Goal: Find specific page/section: Find specific page/section

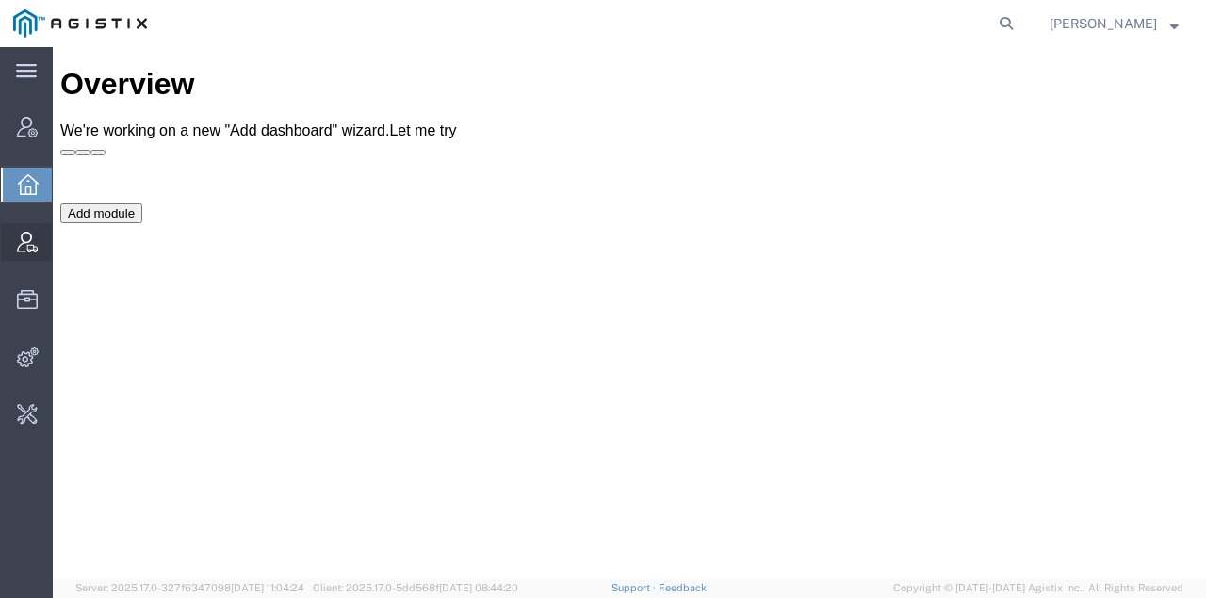
click at [65, 245] on span "Vendor Manager" at bounding box center [58, 242] width 13 height 38
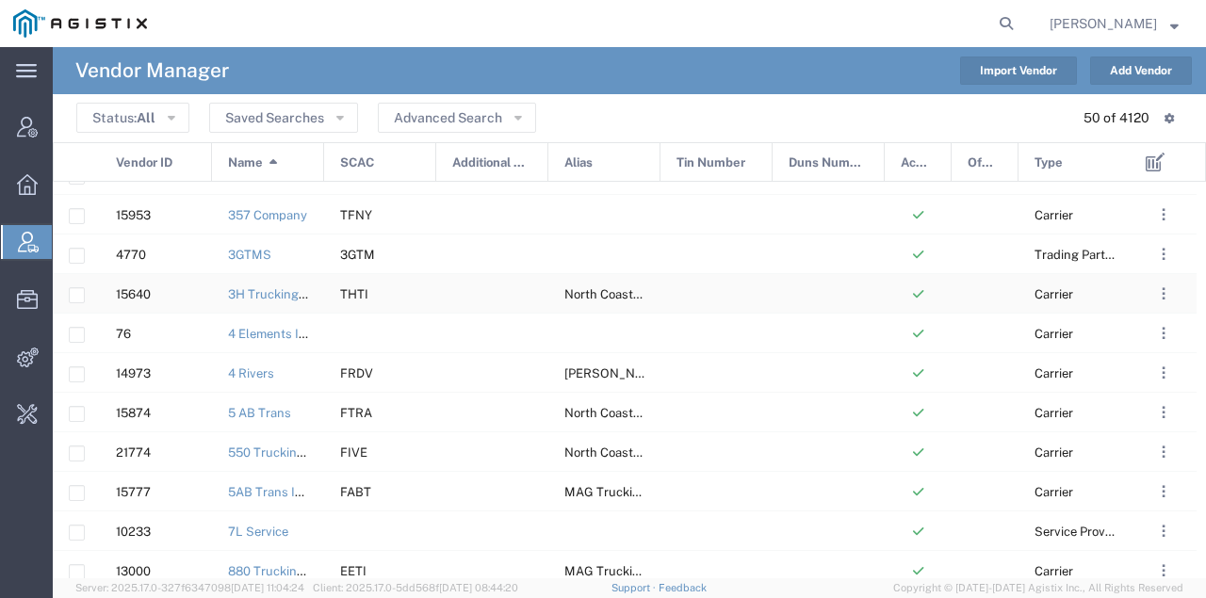
scroll to position [314, 0]
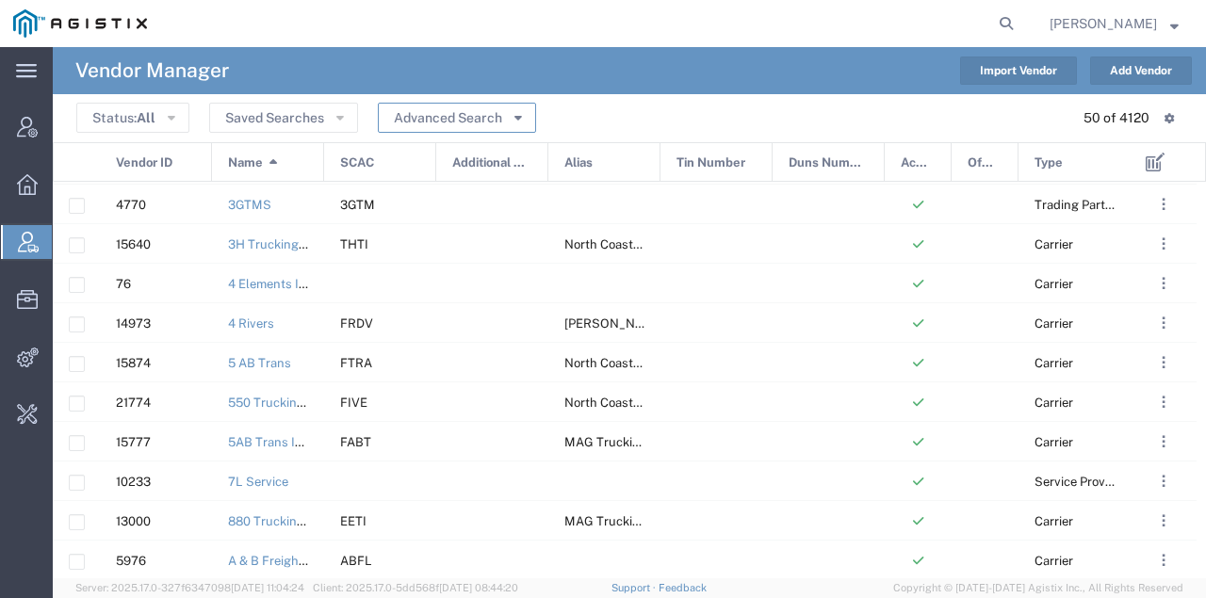
click at [458, 117] on button "Advanced Search" at bounding box center [457, 118] width 158 height 30
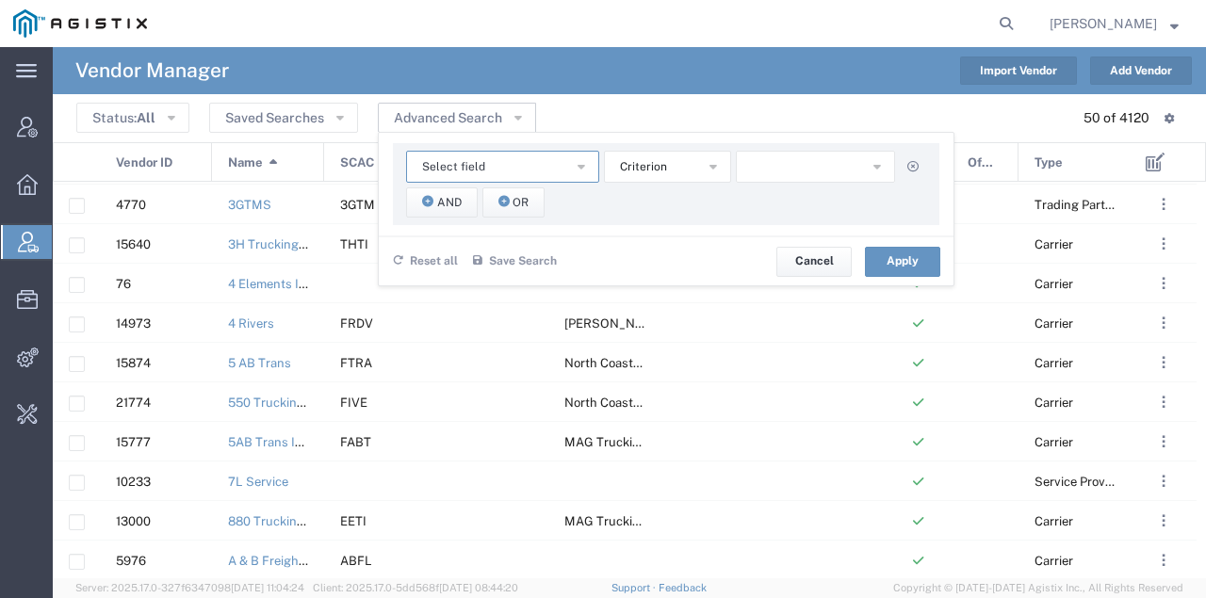
click at [511, 156] on button "Select field" at bounding box center [502, 167] width 193 height 32
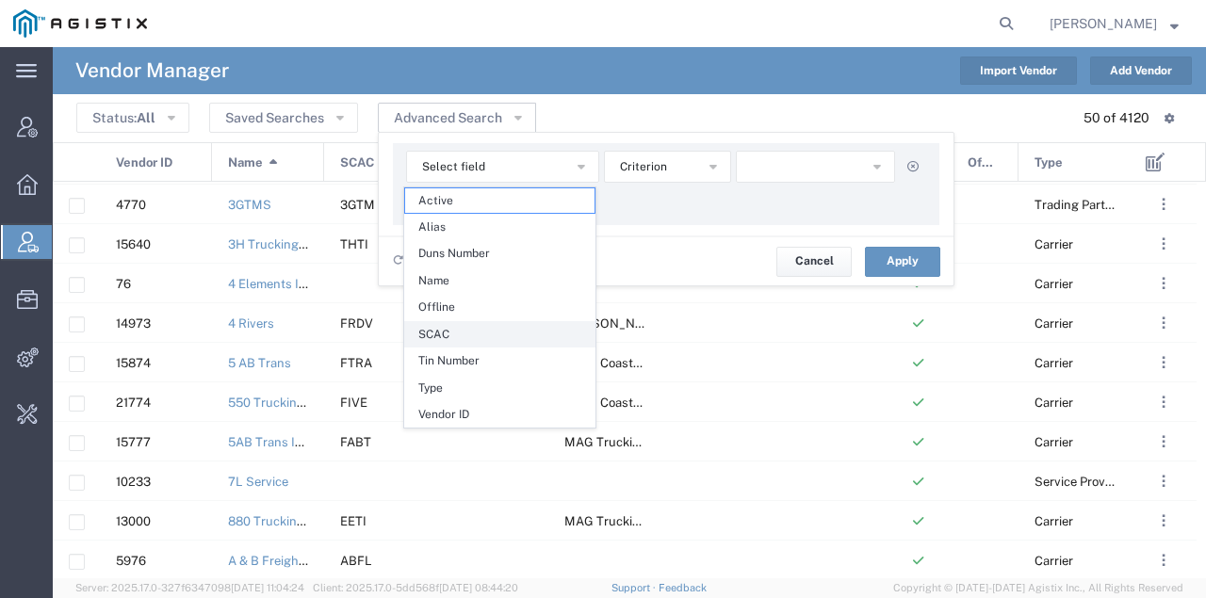
click at [462, 325] on span "SCAC" at bounding box center [499, 334] width 189 height 24
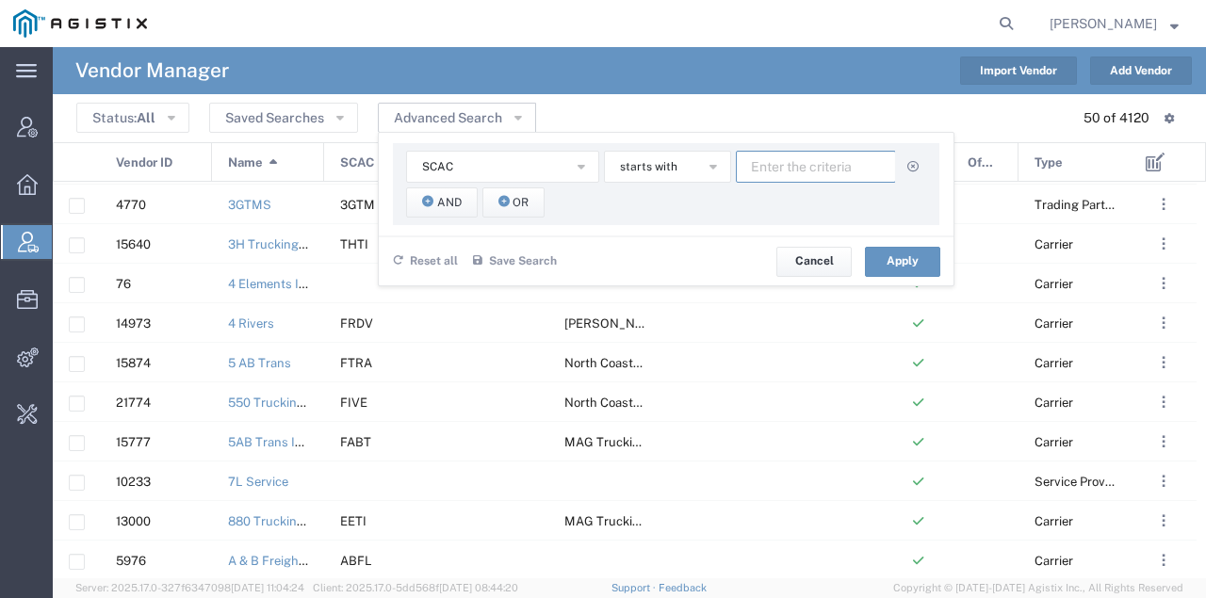
click at [778, 162] on input "text" at bounding box center [816, 167] width 160 height 32
type input "wcid"
click at [887, 262] on button "Apply" at bounding box center [902, 262] width 75 height 30
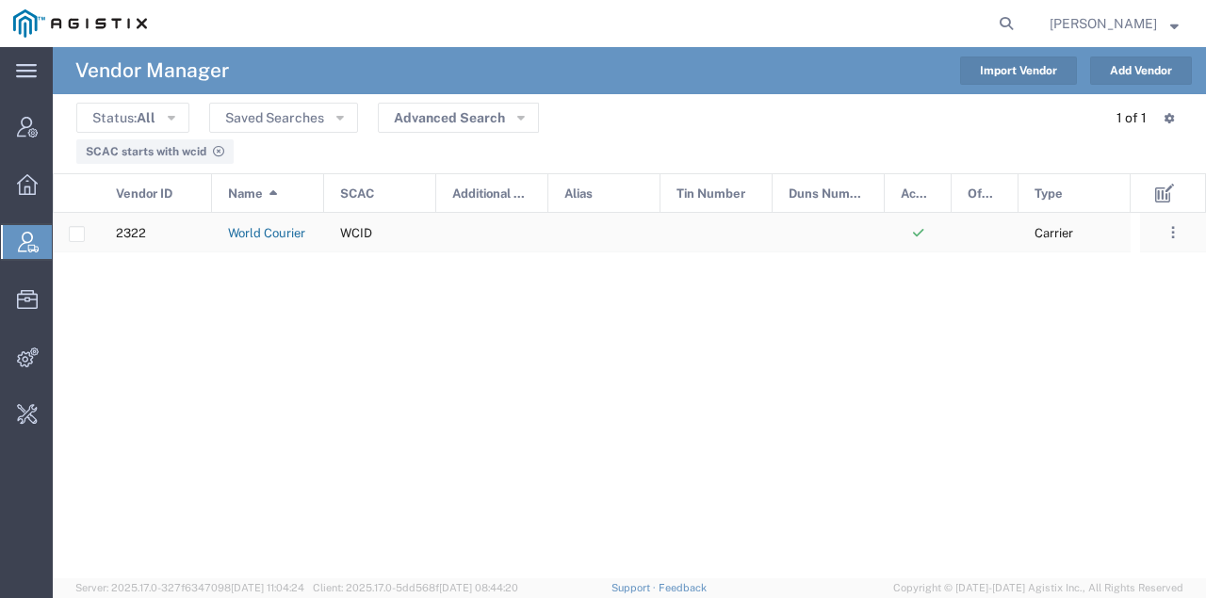
click at [270, 230] on link "World Courier" at bounding box center [266, 233] width 77 height 14
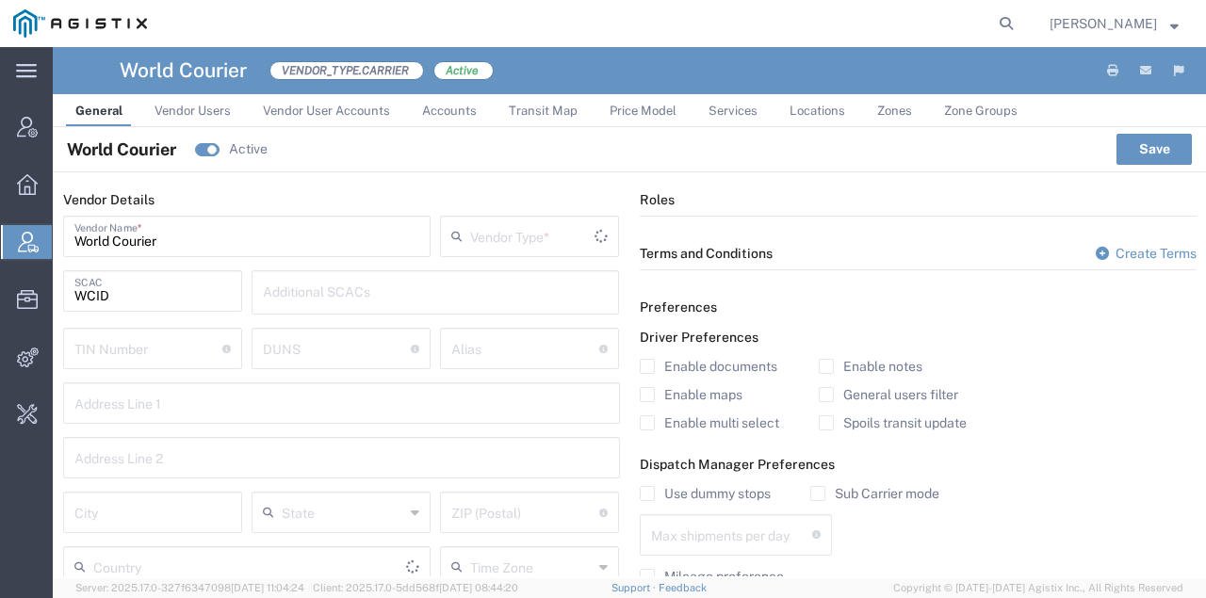
type input "Carrier"
click at [279, 107] on span "Vendor User Accounts" at bounding box center [326, 111] width 127 height 14
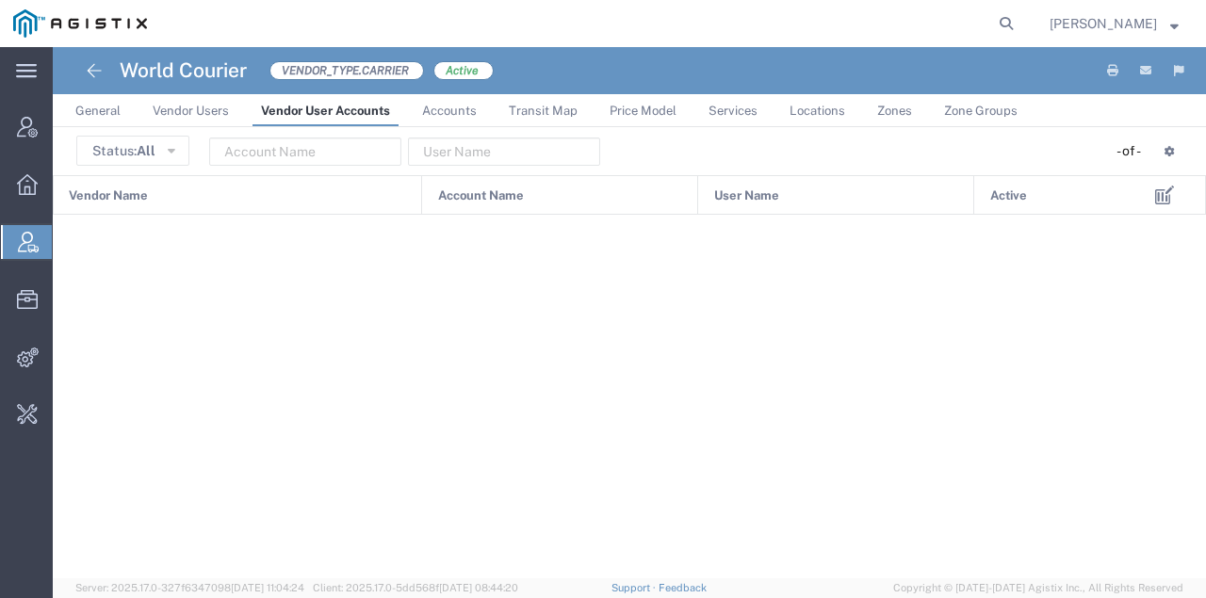
click at [203, 106] on span "Vendor Users" at bounding box center [191, 111] width 76 height 14
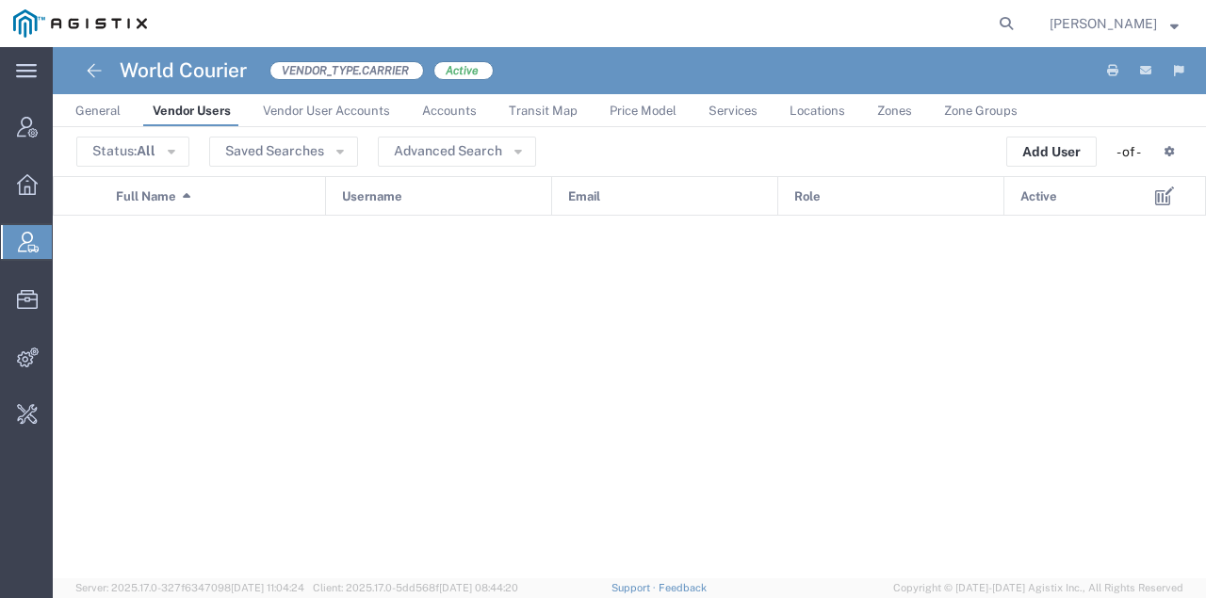
click at [442, 104] on span "Accounts" at bounding box center [449, 111] width 55 height 14
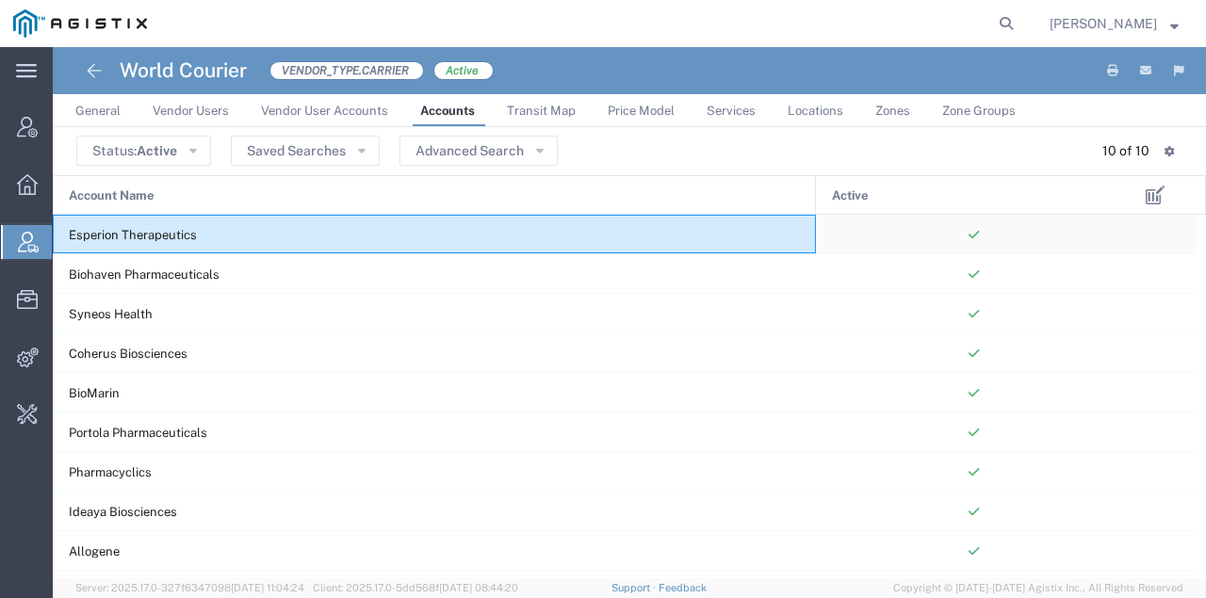
click at [126, 237] on span "Esperion Therapeutics" at bounding box center [133, 235] width 128 height 14
click at [187, 117] on span "Vendor Users" at bounding box center [191, 111] width 76 height 14
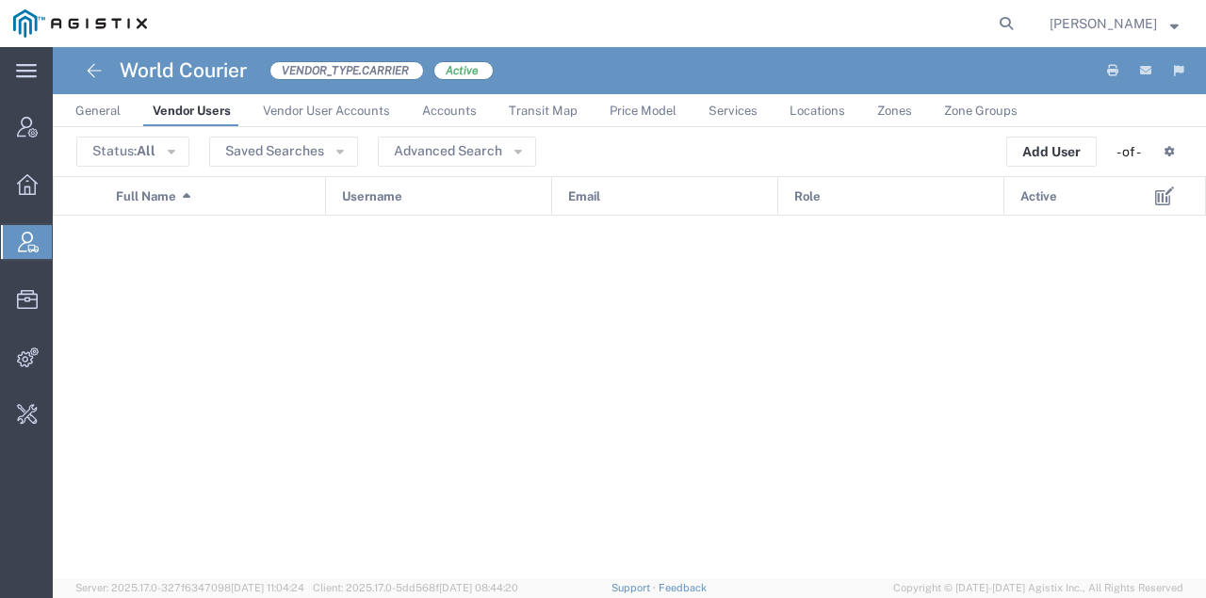
click at [93, 109] on span "General" at bounding box center [97, 111] width 45 height 14
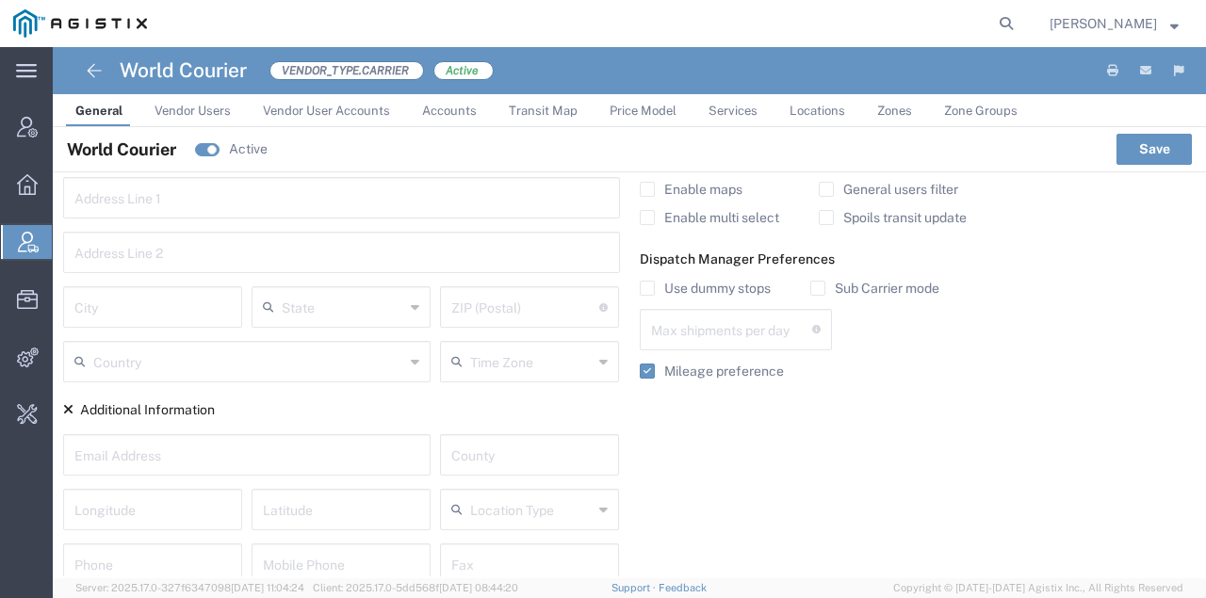
scroll to position [226, 0]
